Goal: Task Accomplishment & Management: Complete application form

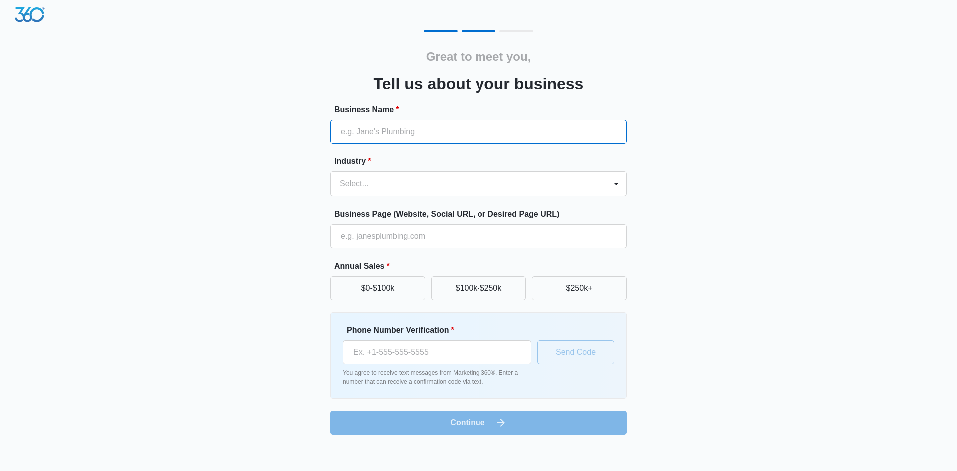
click at [353, 129] on input "Business Name *" at bounding box center [478, 132] width 296 height 24
type input "[PERSON_NAME] Sells Gulf Coast LLC"
type input "[PHONE_NUMBER]"
click at [479, 187] on div at bounding box center [466, 184] width 253 height 14
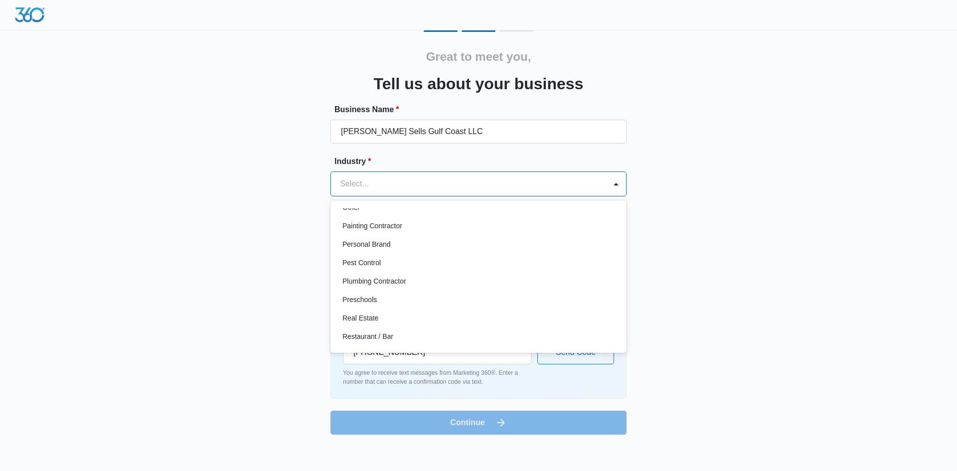
scroll to position [586, 0]
click at [418, 328] on div "Real Estate" at bounding box center [478, 334] width 296 height 18
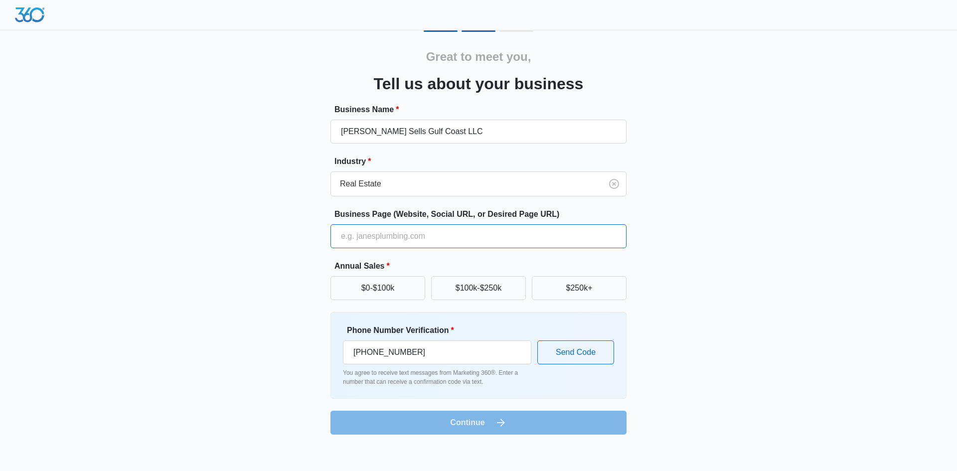
click at [349, 235] on input "Business Page (Website, Social URL, or Desired Page URL)" at bounding box center [478, 236] width 296 height 24
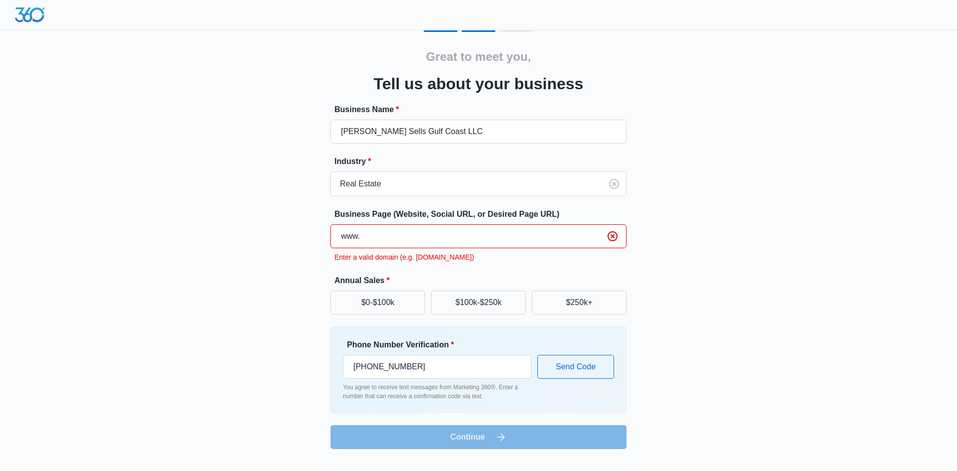
type input "[DOMAIN_NAME]"
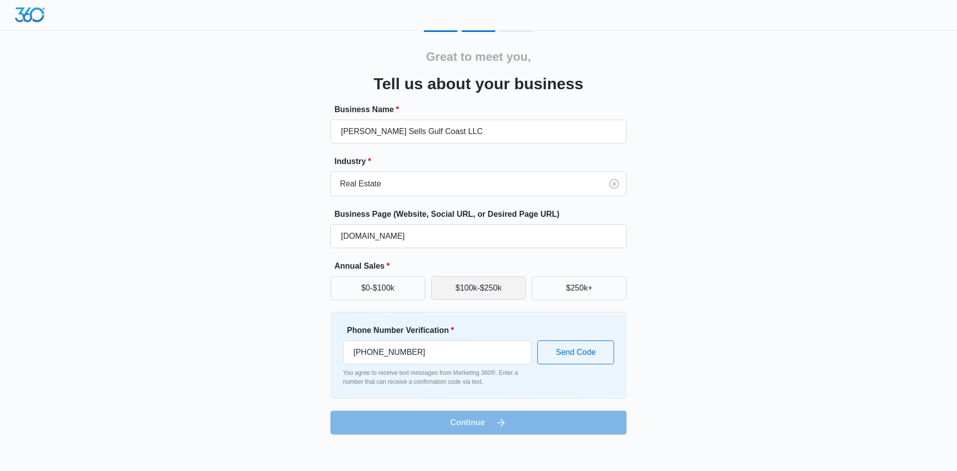
click at [462, 284] on button "$100k-$250k" at bounding box center [478, 288] width 95 height 24
click at [586, 350] on button "Send Code" at bounding box center [575, 352] width 77 height 24
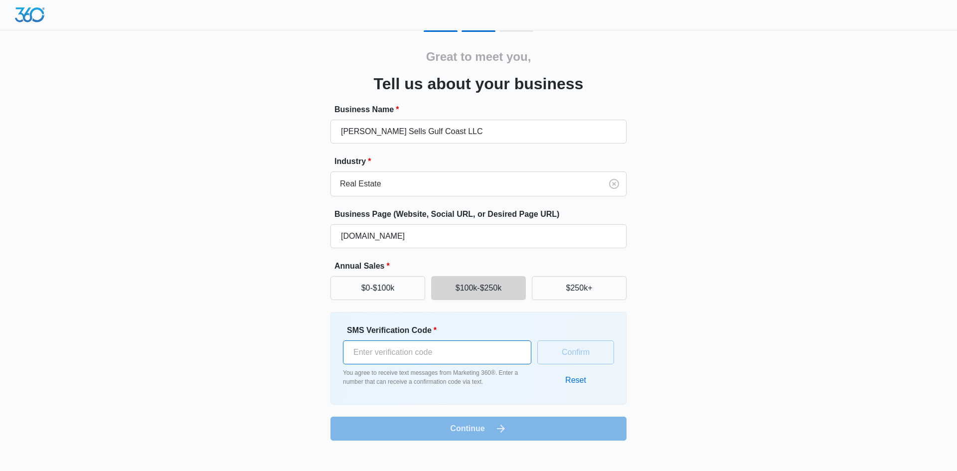
click at [386, 349] on input "SMS Verification Code *" at bounding box center [437, 352] width 188 height 24
type input "381905"
click at [575, 346] on button "Confirm" at bounding box center [575, 352] width 77 height 24
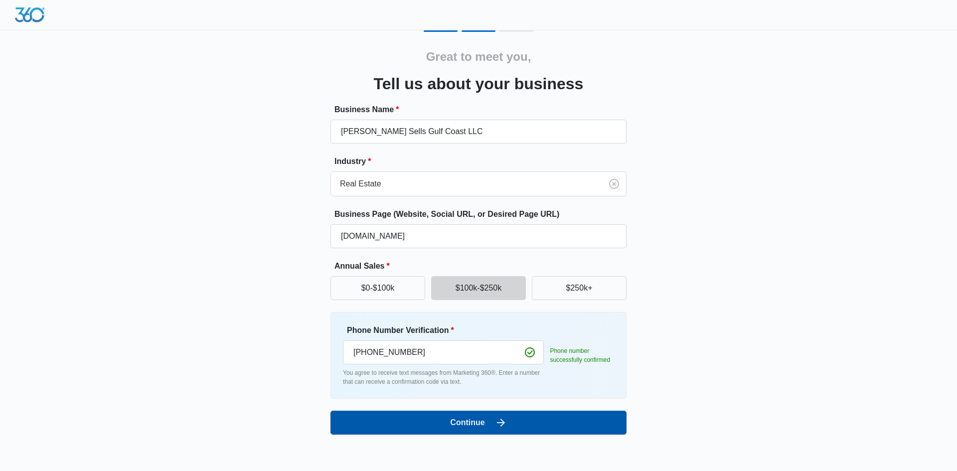
click at [510, 416] on button "Continue" at bounding box center [478, 423] width 296 height 24
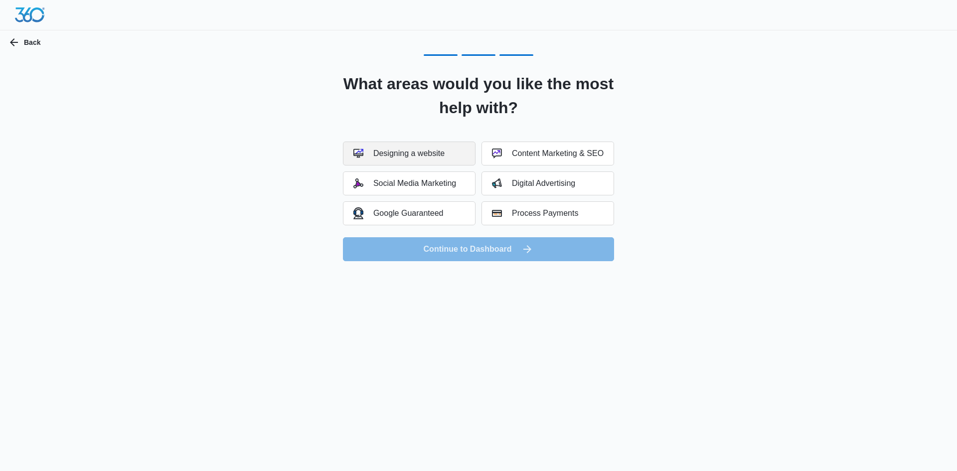
click at [436, 157] on div "Designing a website" at bounding box center [398, 154] width 91 height 10
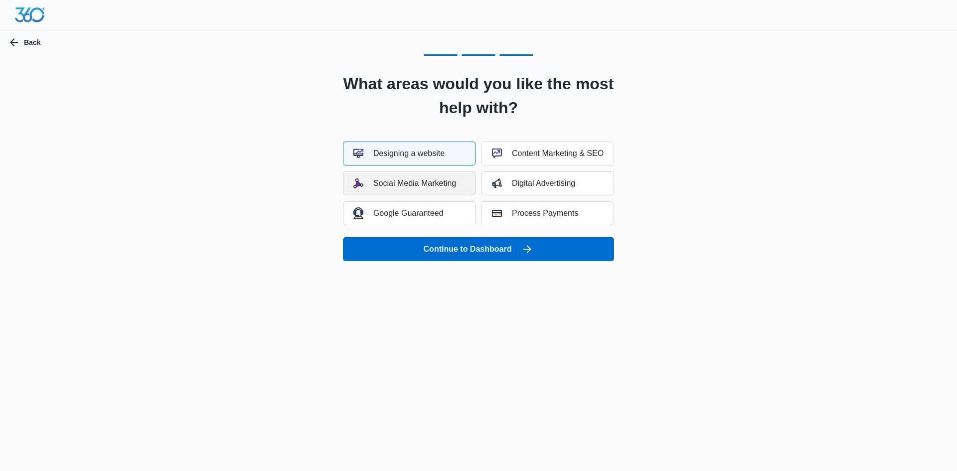
click at [437, 182] on div "Social Media Marketing" at bounding box center [404, 183] width 103 height 10
click at [533, 156] on div "Content Marketing & SEO" at bounding box center [548, 154] width 112 height 10
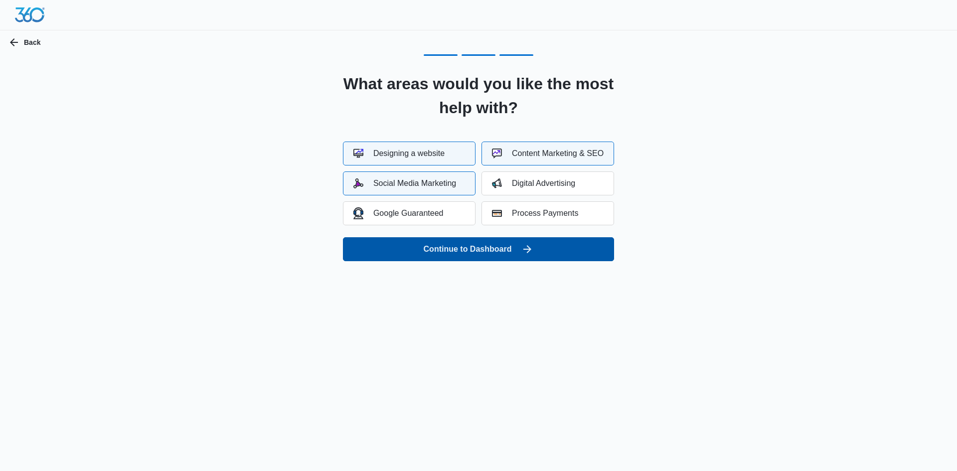
click at [511, 249] on button "Continue to Dashboard" at bounding box center [478, 249] width 271 height 24
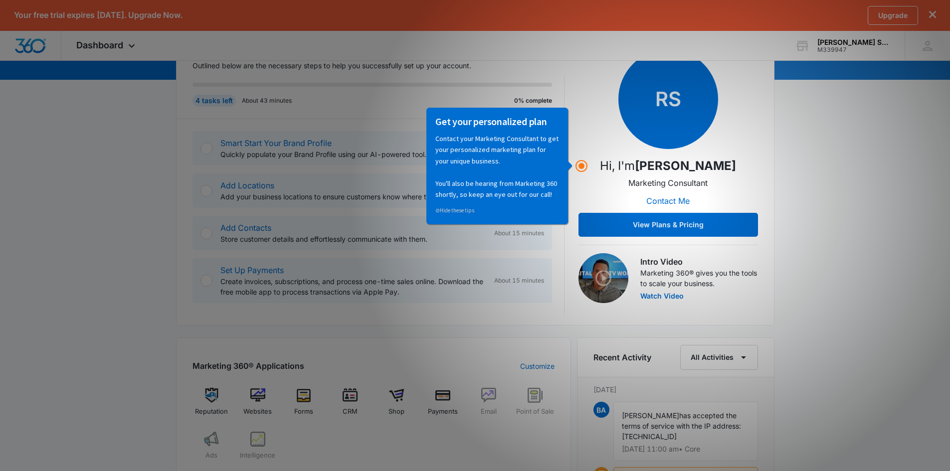
scroll to position [150, 0]
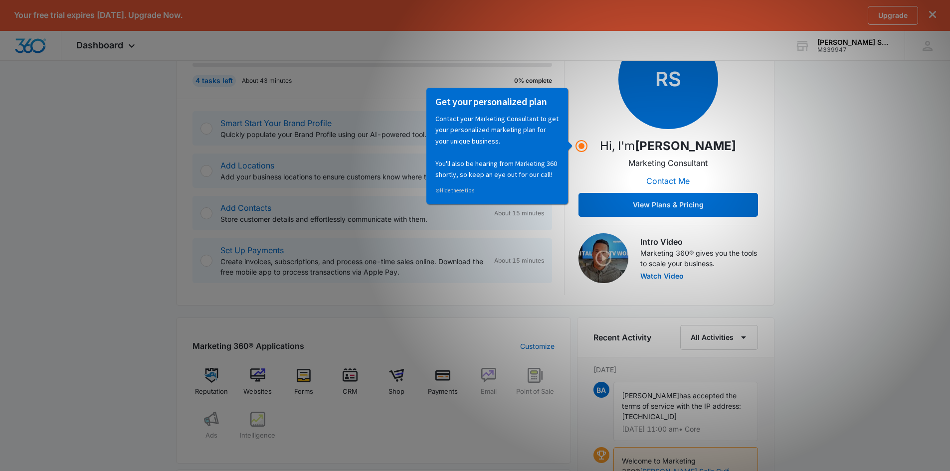
click at [763, 193] on div "Getting Started Outlined below are the necessary steps to help you successfully…" at bounding box center [475, 158] width 598 height 295
click at [680, 203] on button "View Plans & Pricing" at bounding box center [667, 205] width 179 height 24
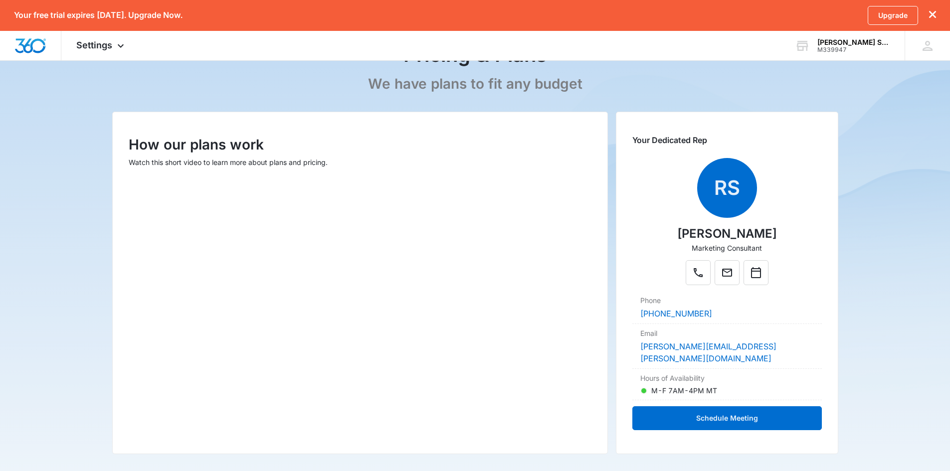
scroll to position [199, 0]
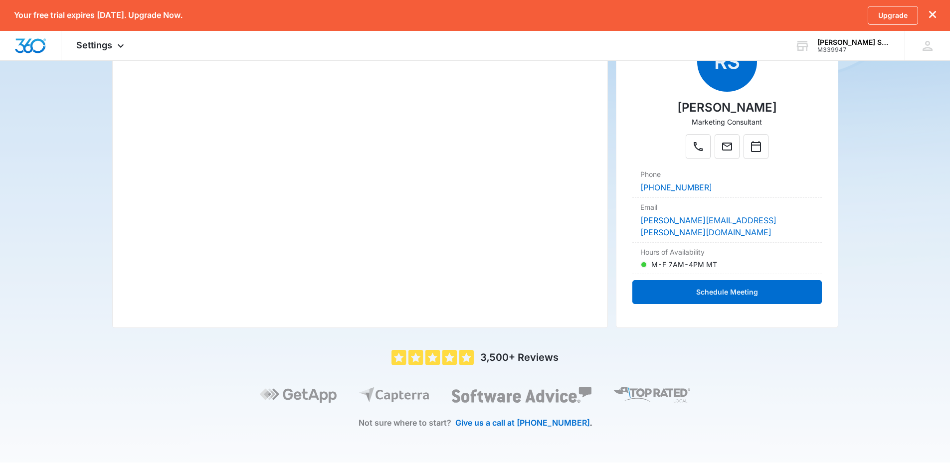
drag, startPoint x: 886, startPoint y: 207, endPoint x: 957, endPoint y: 435, distance: 238.5
type textarea "Ryan.Sipes@madwire.com Hours of Availability M-F 7AM-4PM MT"
click at [904, 257] on main "Pricing & Plans We have plans to fit any budget How our plans work Watch this s…" at bounding box center [475, 177] width 950 height 570
click at [930, 247] on main "Pricing & Plans We have plans to fit any budget How our plans work Watch this s…" at bounding box center [475, 177] width 950 height 570
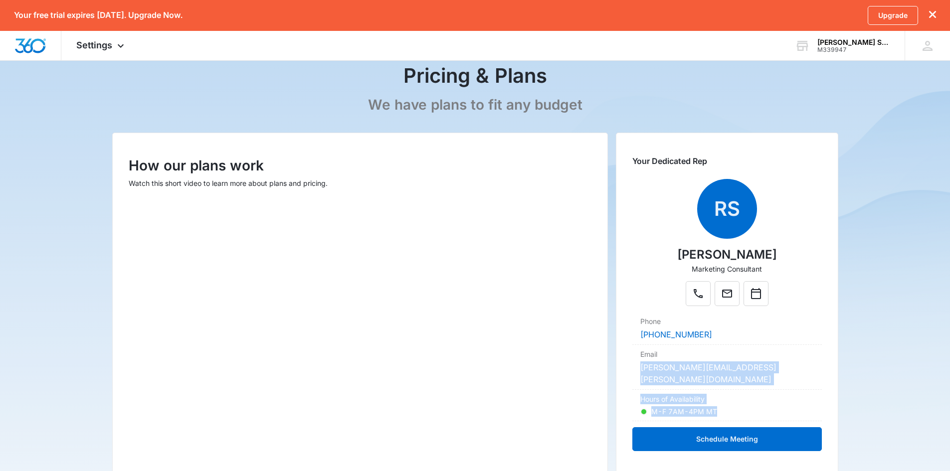
scroll to position [50, 0]
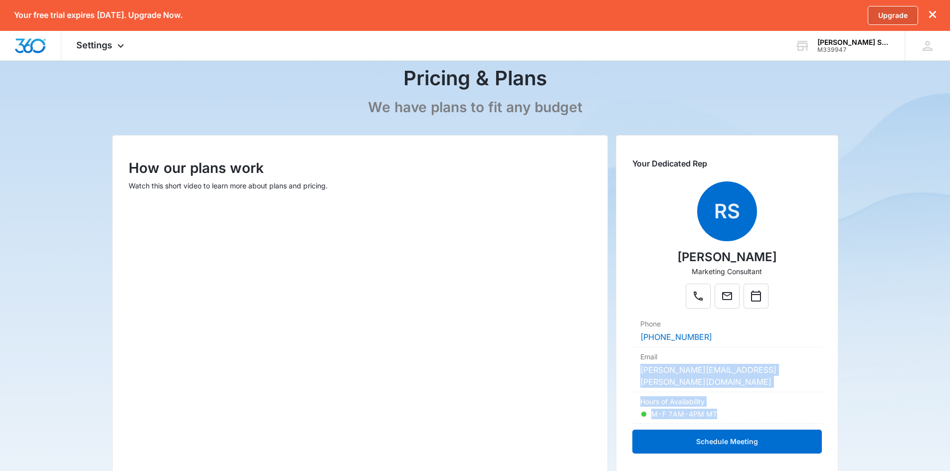
click at [897, 14] on link "Upgrade" at bounding box center [892, 15] width 50 height 19
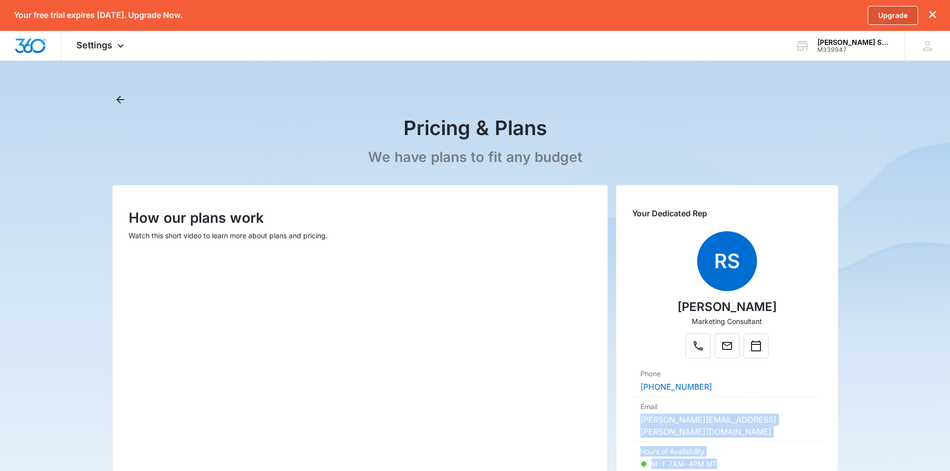
click at [893, 13] on link "Upgrade" at bounding box center [892, 15] width 50 height 19
